Goal: Task Accomplishment & Management: Manage account settings

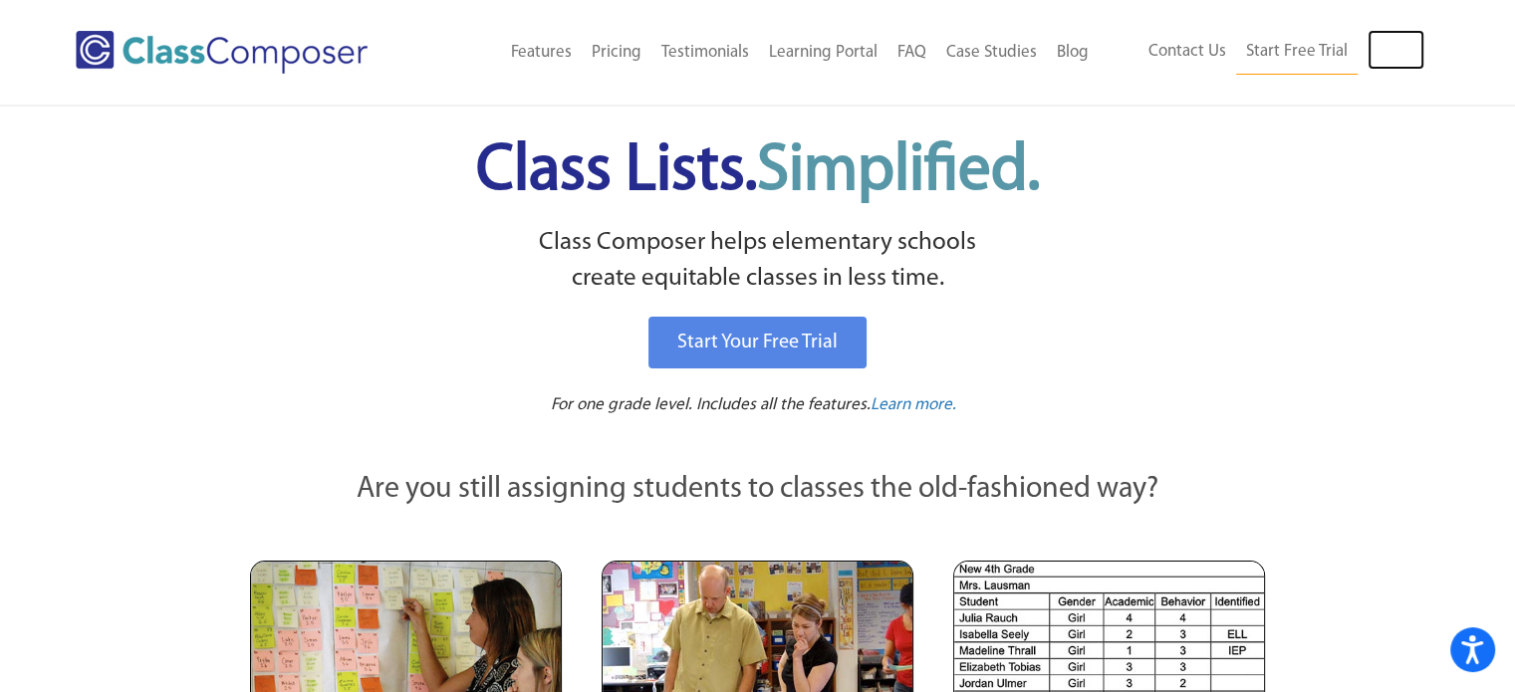
click at [1400, 61] on link "Log In" at bounding box center [1395, 50] width 57 height 40
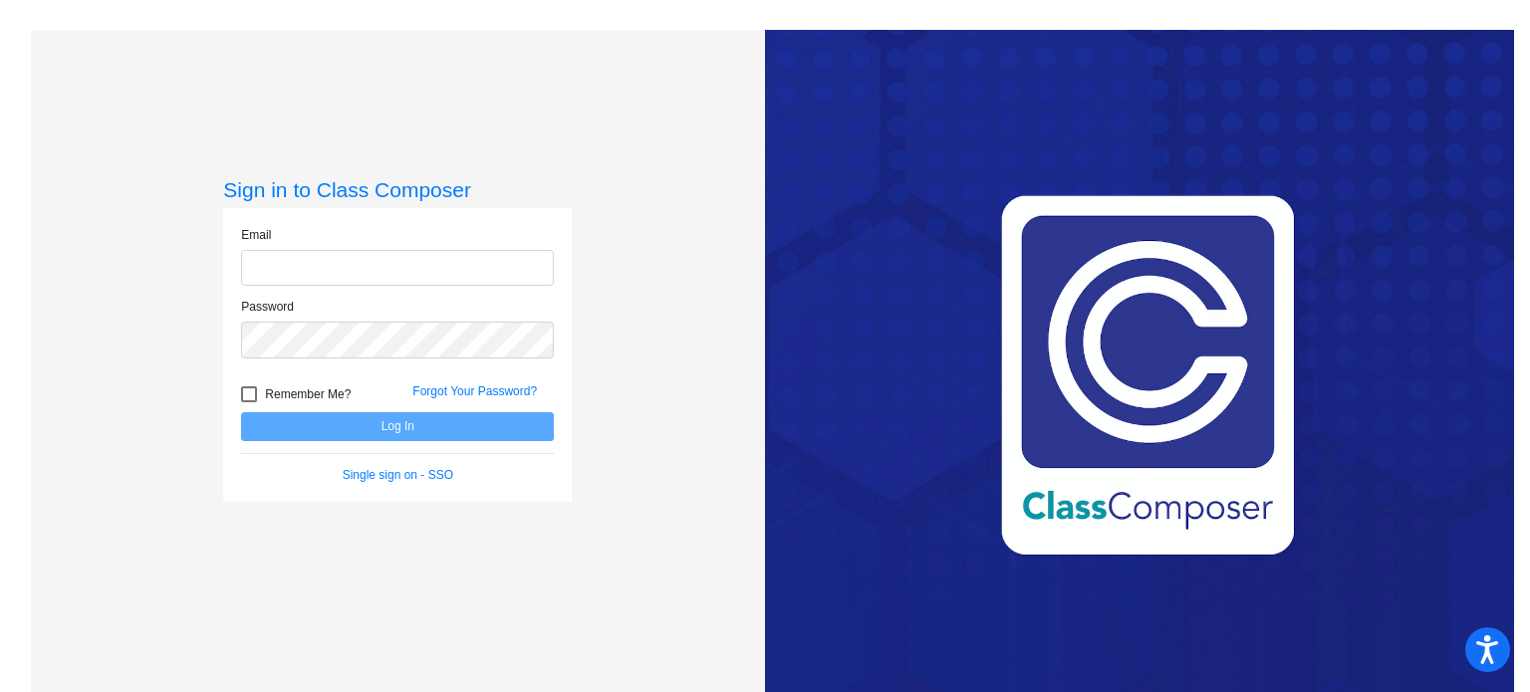
type input "[EMAIL_ADDRESS][DOMAIN_NAME]"
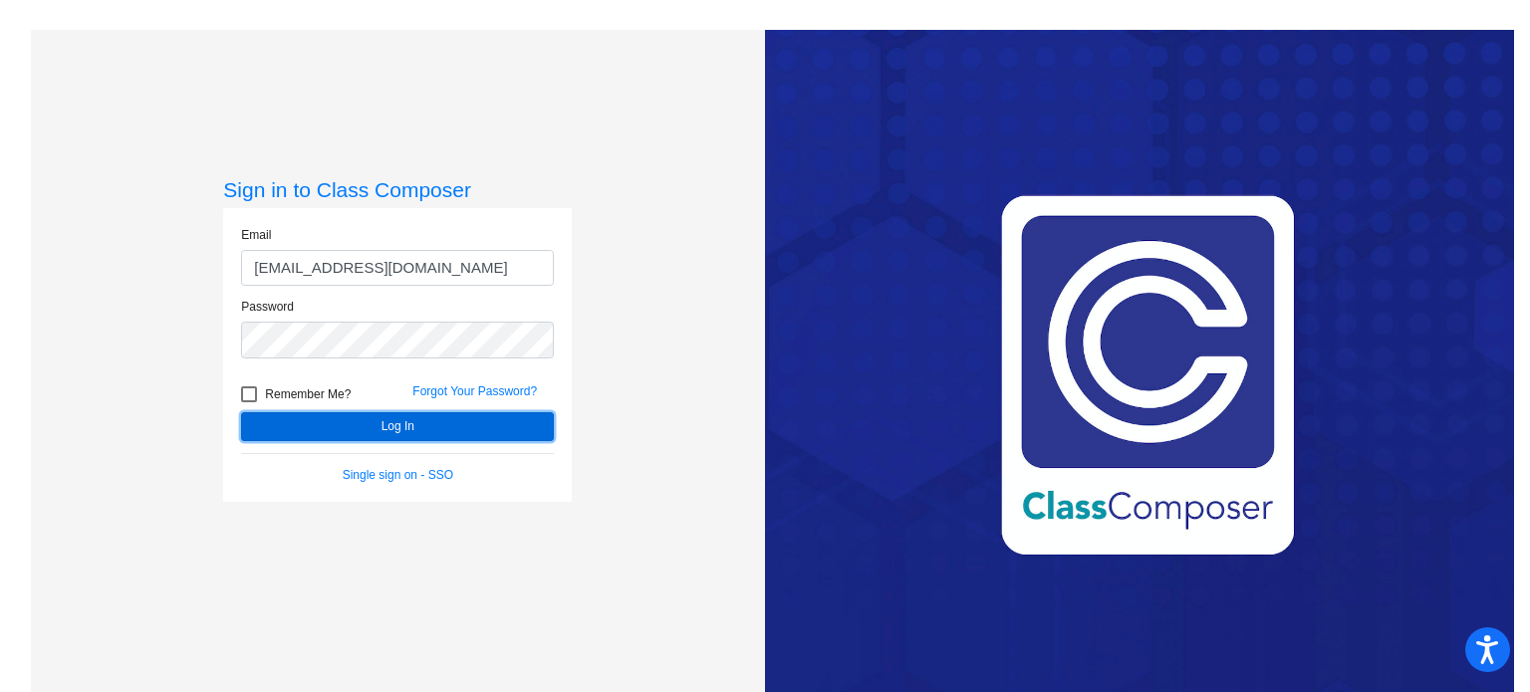
click at [522, 431] on button "Log In" at bounding box center [397, 426] width 313 height 29
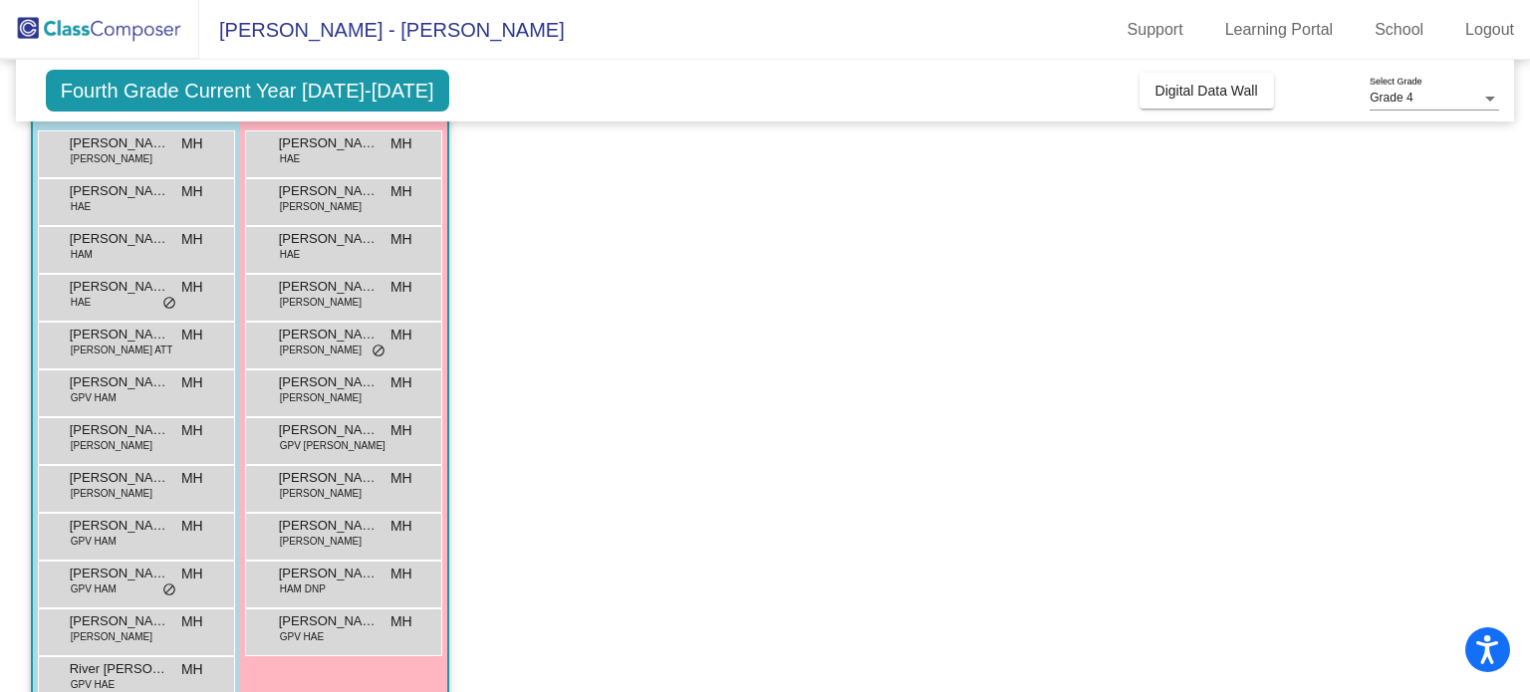
scroll to position [190, 0]
drag, startPoint x: 492, startPoint y: 550, endPoint x: 454, endPoint y: 629, distance: 88.2
click at [454, 629] on app-classroom "Class 1 picture_as_pdf [PERSON_NAME] Add Student First Name Last Name Student I…" at bounding box center [765, 414] width 1469 height 831
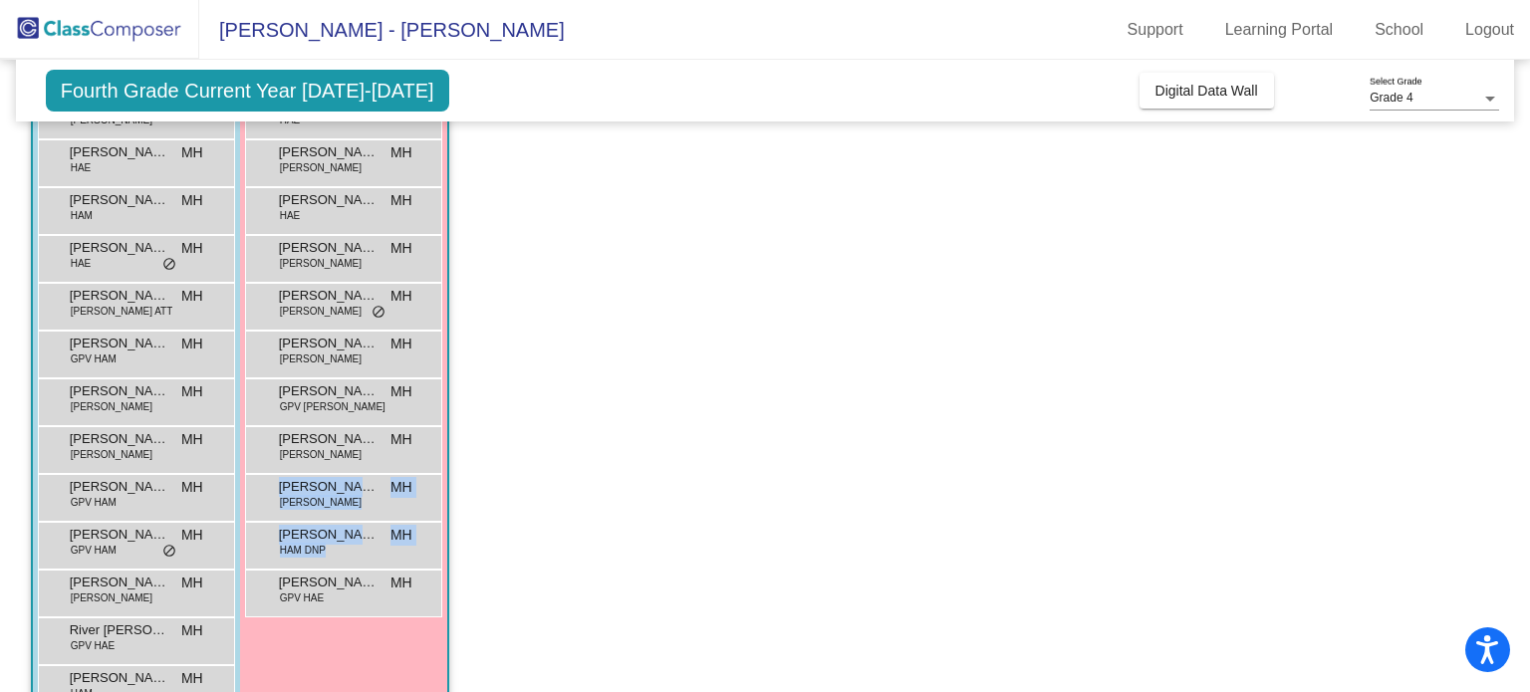
scroll to position [229, 0]
click at [531, 492] on app-classroom "Class 1 picture_as_pdf Michelle Hunt Add Student First Name Last Name Student I…" at bounding box center [765, 375] width 1469 height 831
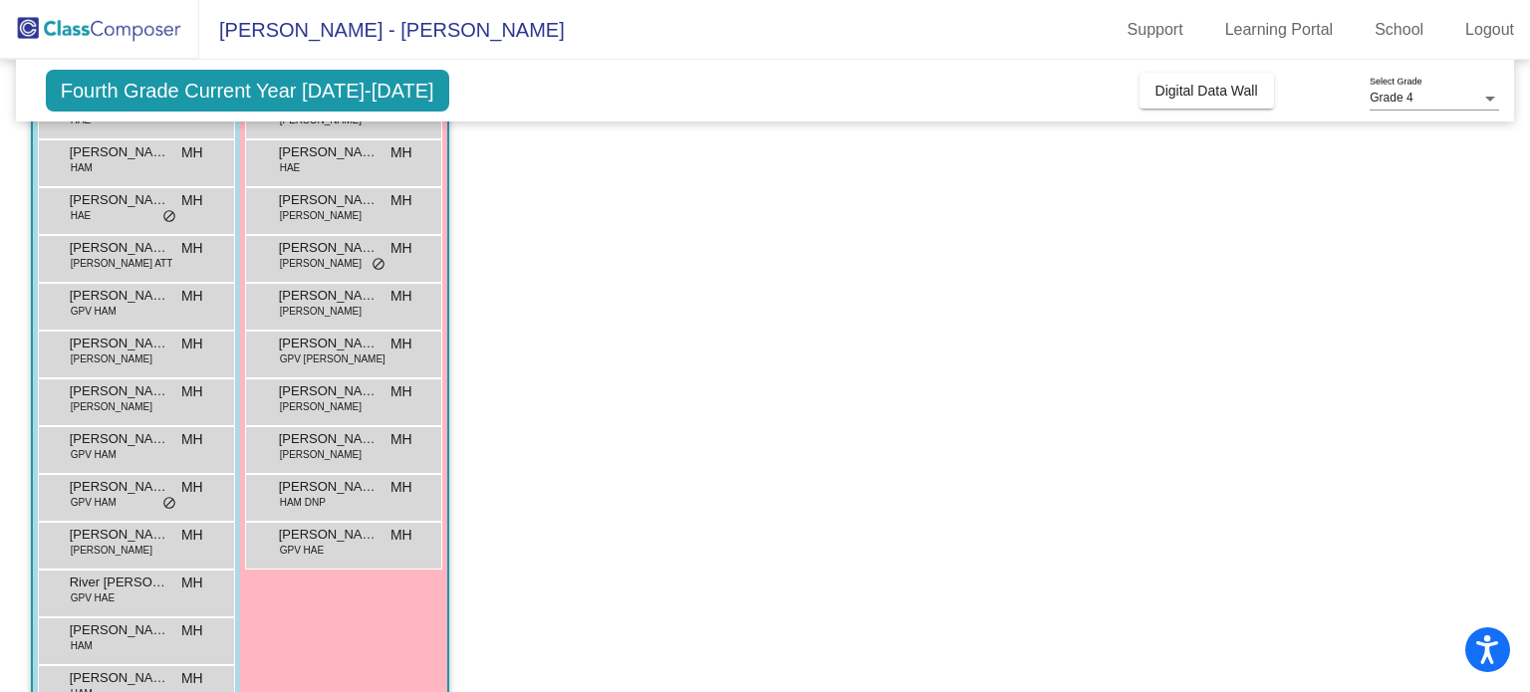
scroll to position [273, 0]
